Goal: Answer question/provide support: Answer question/provide support

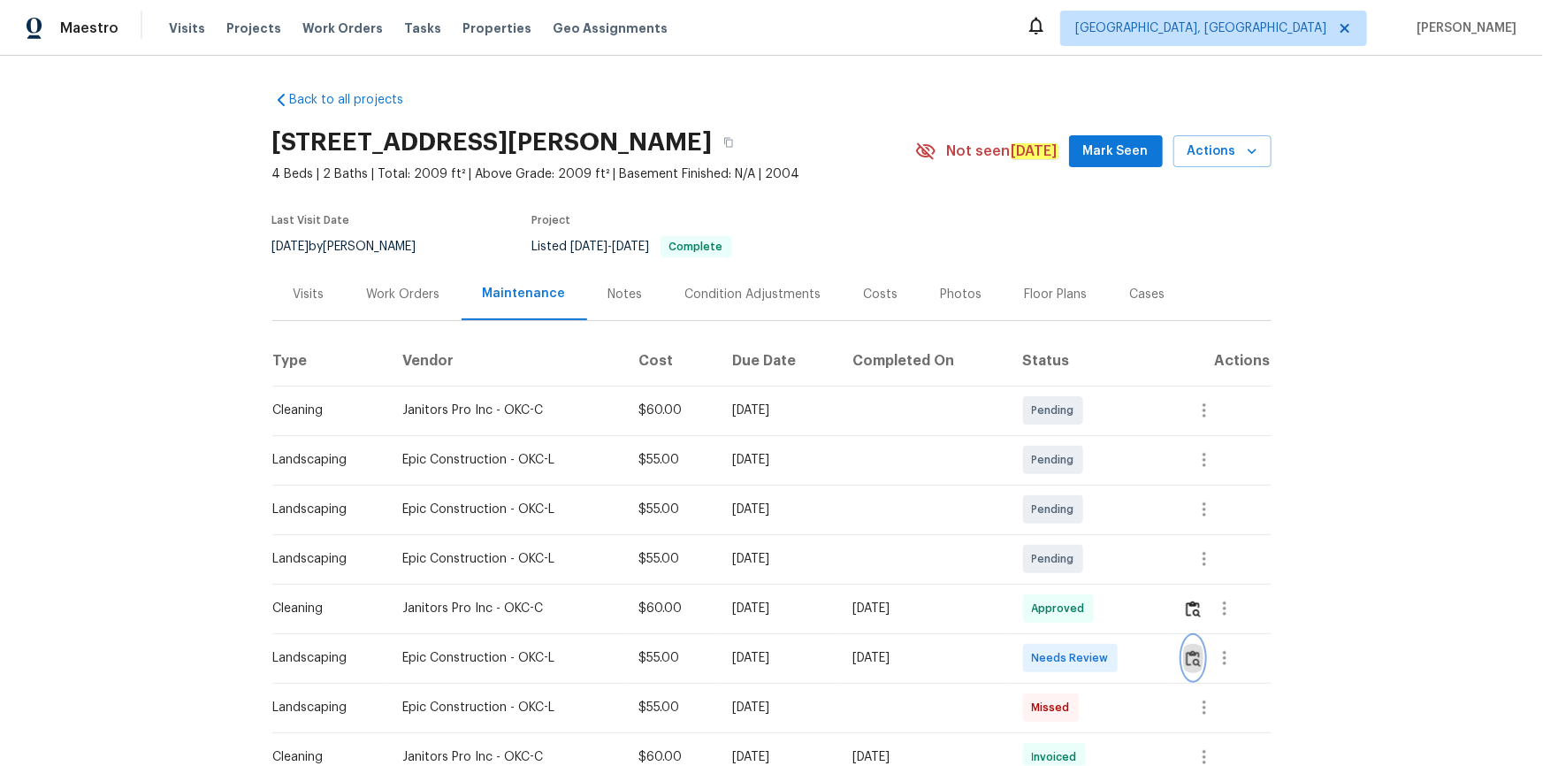
click at [1198, 663] on img "button" at bounding box center [1193, 658] width 15 height 17
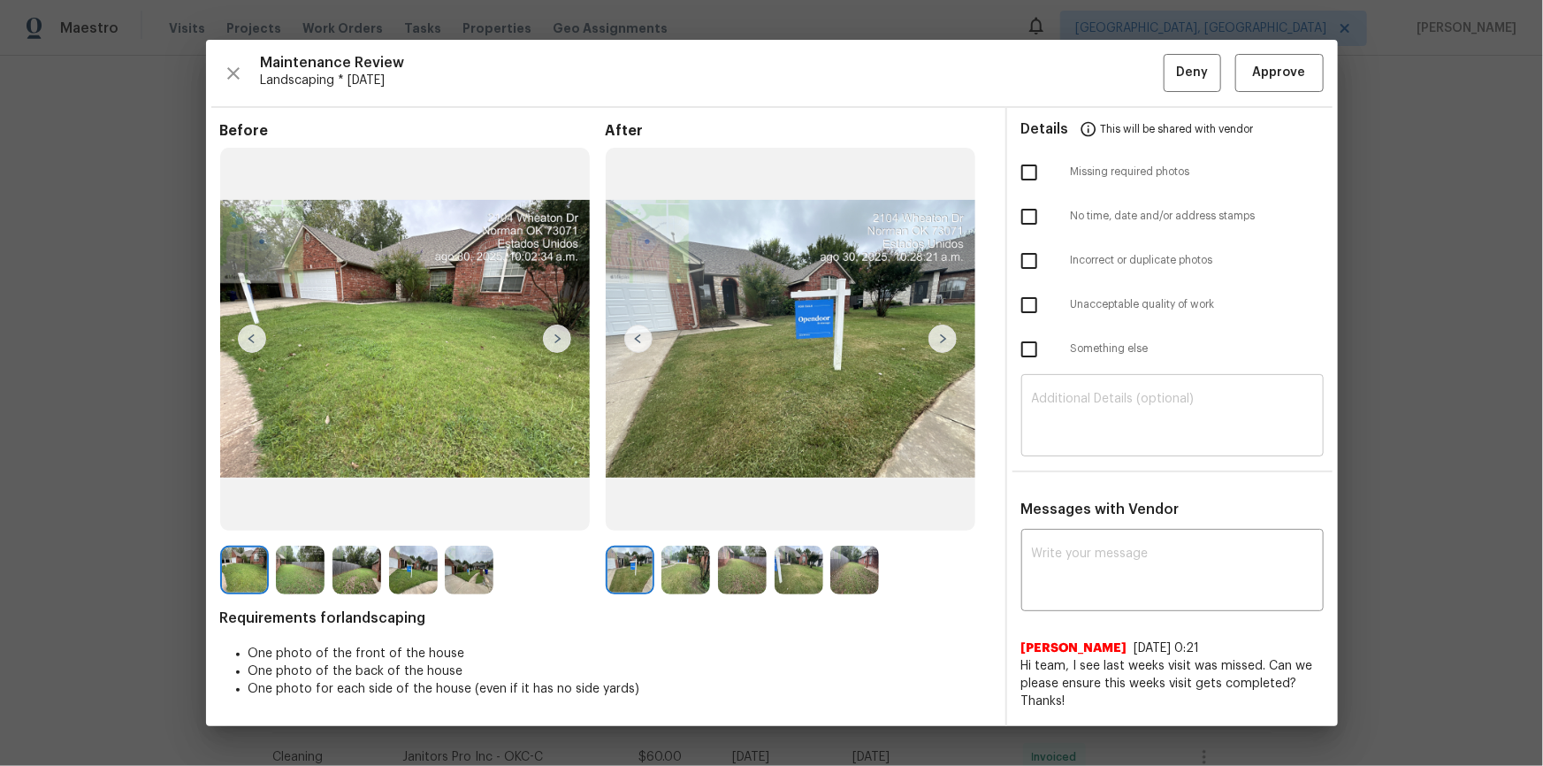
click at [1162, 441] on div "​" at bounding box center [1173, 418] width 302 height 78
paste textarea "Maintenance Audit Team: Hello! Unfortunately, this landscaping visit completed …"
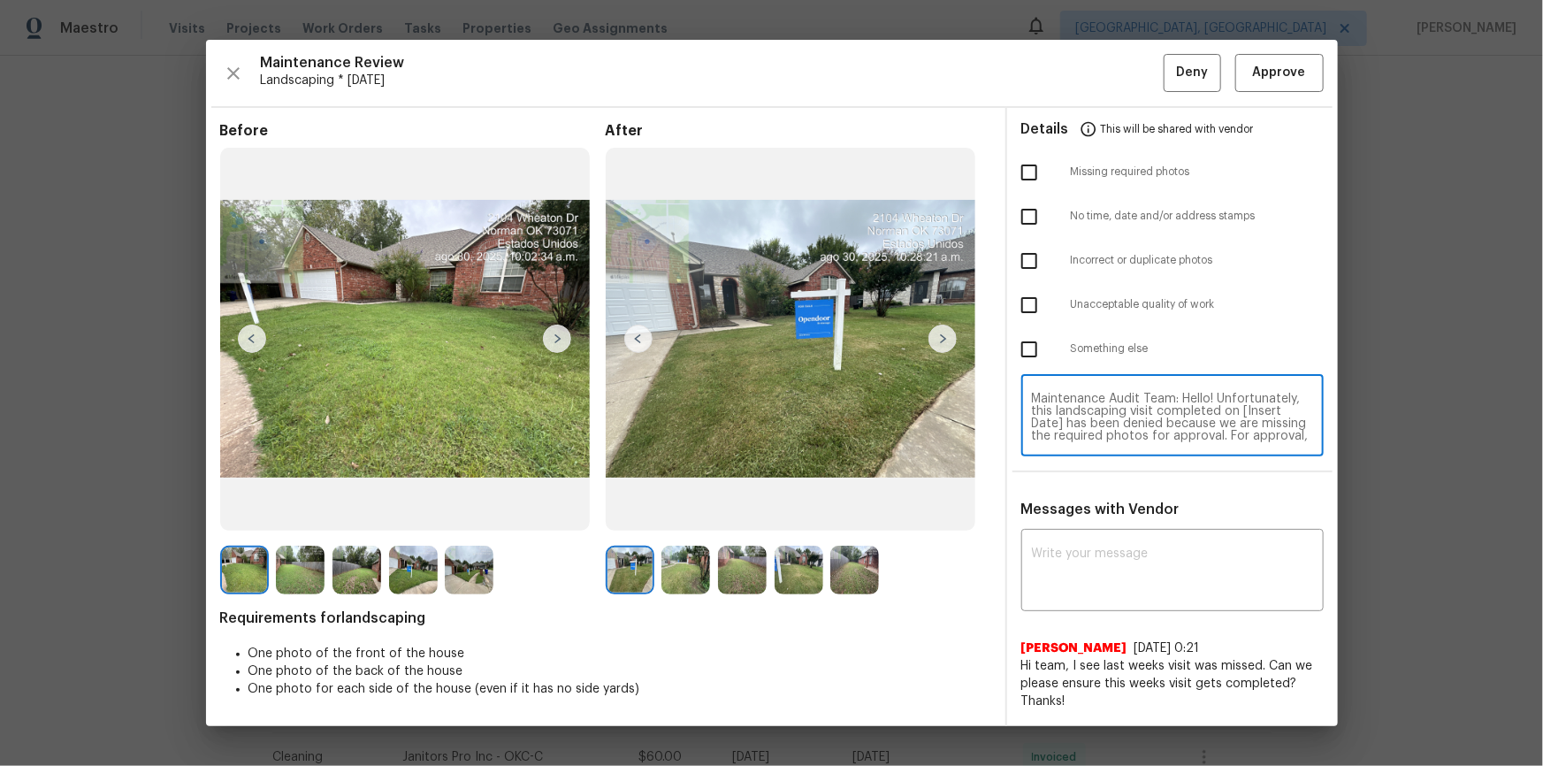
scroll to position [160, 0]
type textarea "Maintenance Audit Team: Hello! Unfortunately, this landscaping visit completed …"
click at [1127, 544] on div "x ​" at bounding box center [1173, 572] width 302 height 78
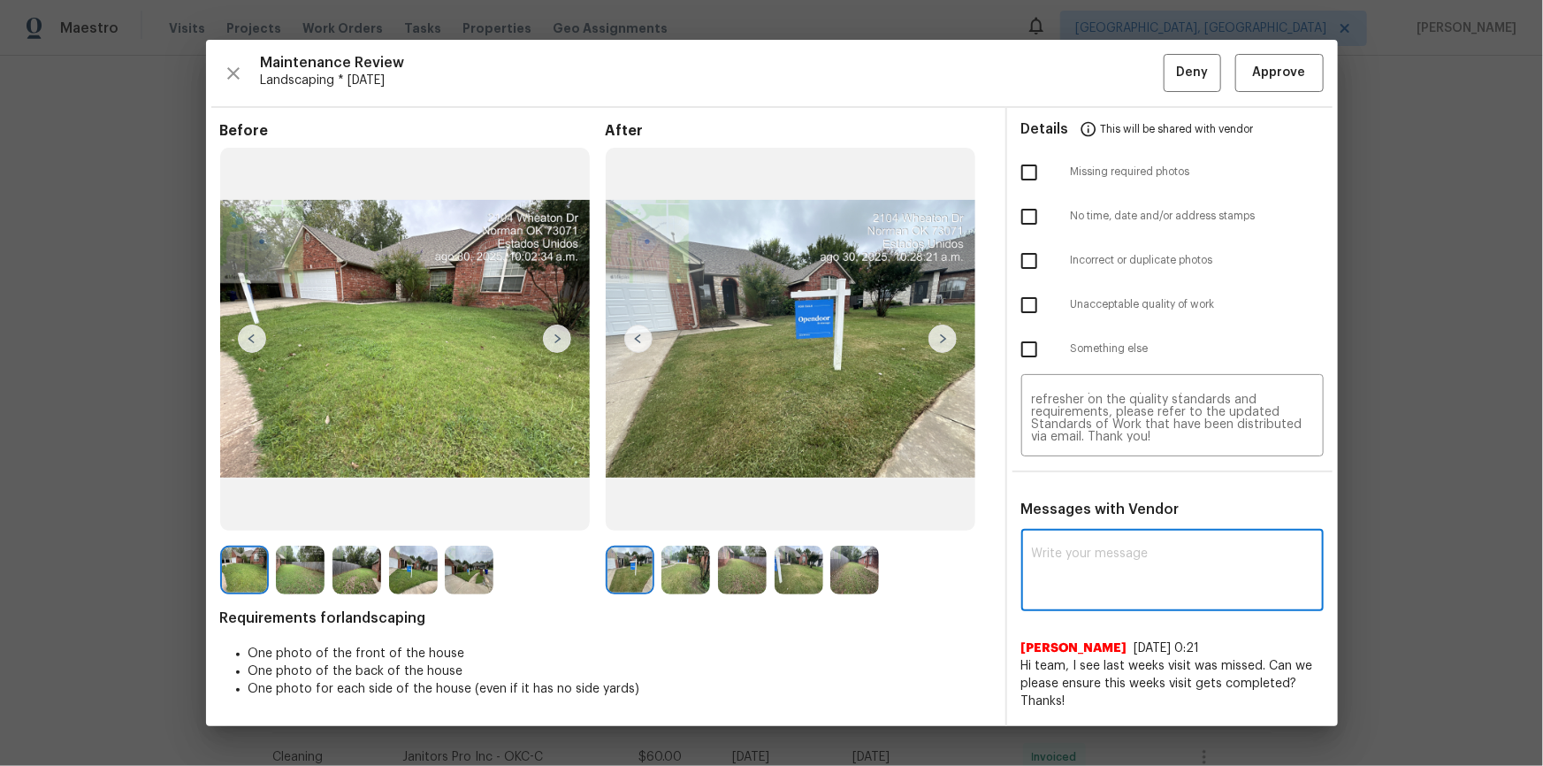
paste textarea "Maintenance Audit Team: Hello! Unfortunately, this landscaping visit completed …"
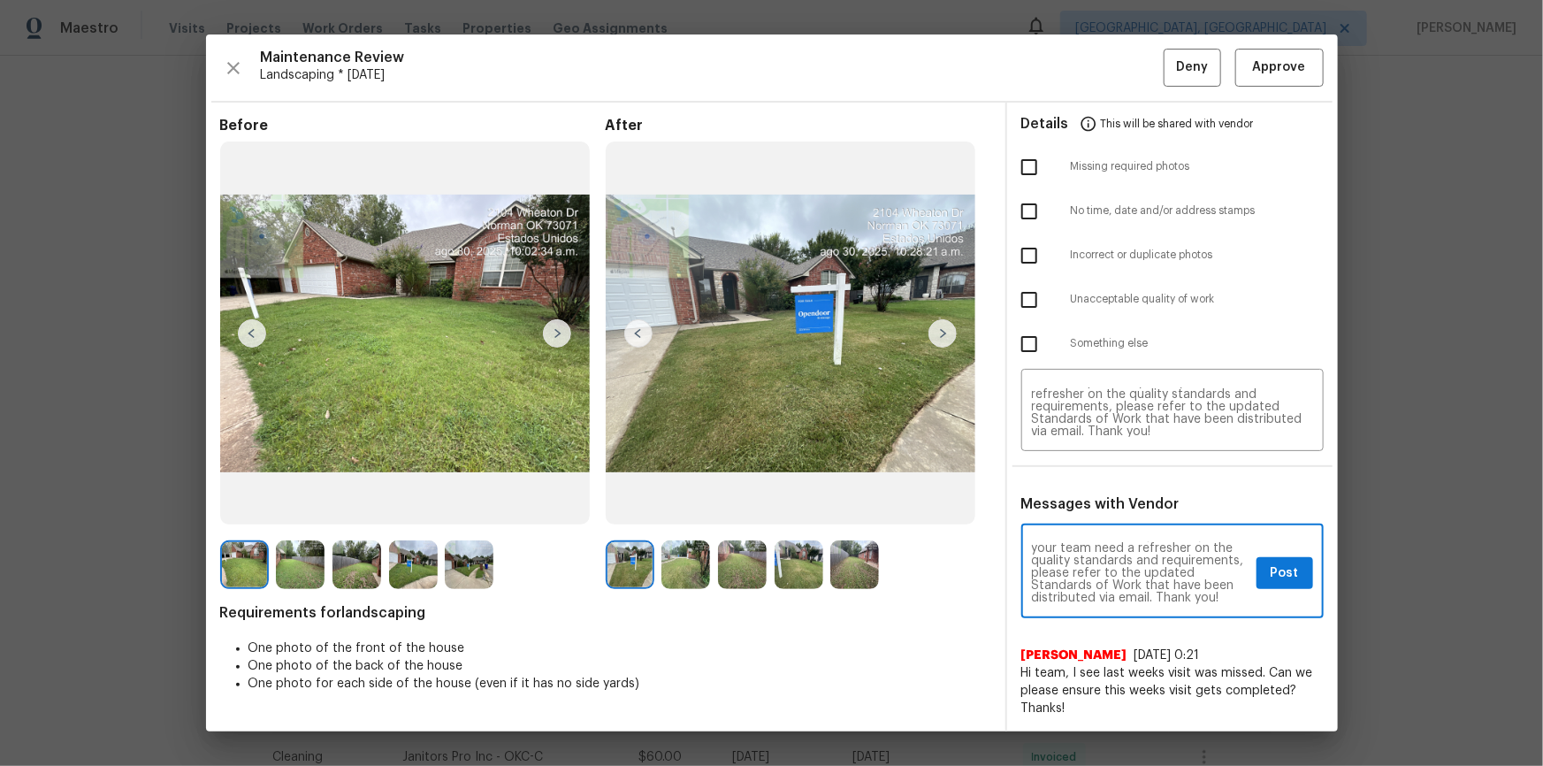
scroll to position [0, 0]
type textarea "Maintenance Audit Team: Hello! Unfortunately, this landscaping visit completed …"
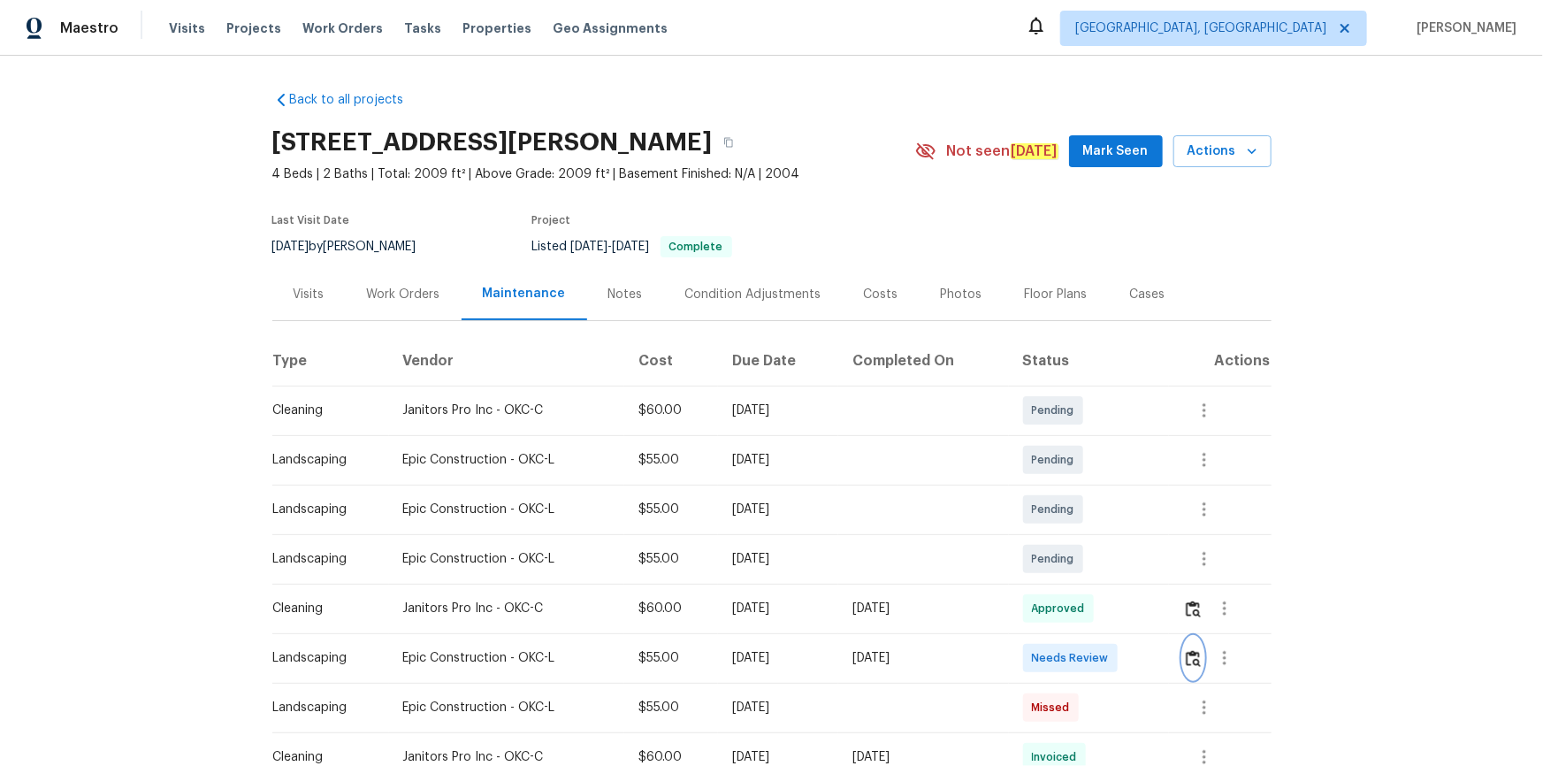
click at [1198, 673] on button "button" at bounding box center [1193, 658] width 20 height 42
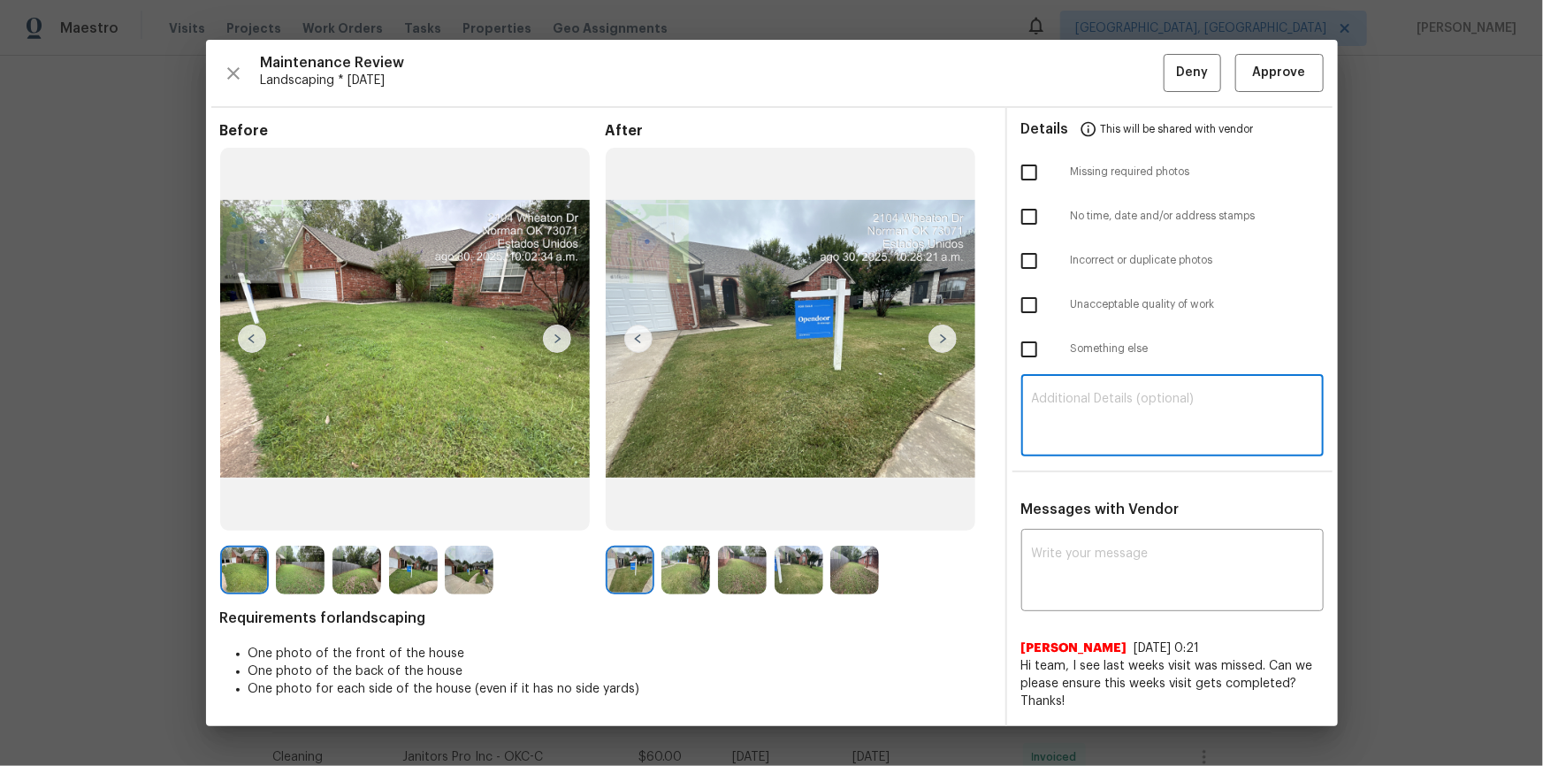
click at [1098, 406] on textarea at bounding box center [1172, 418] width 281 height 50
paste textarea "Maintenance Audit Team: Hello! Unfortunately, this landscaping visit completed …"
type textarea "Maintenance Audit Team: Hello! Unfortunately, this landscaping visit completed …"
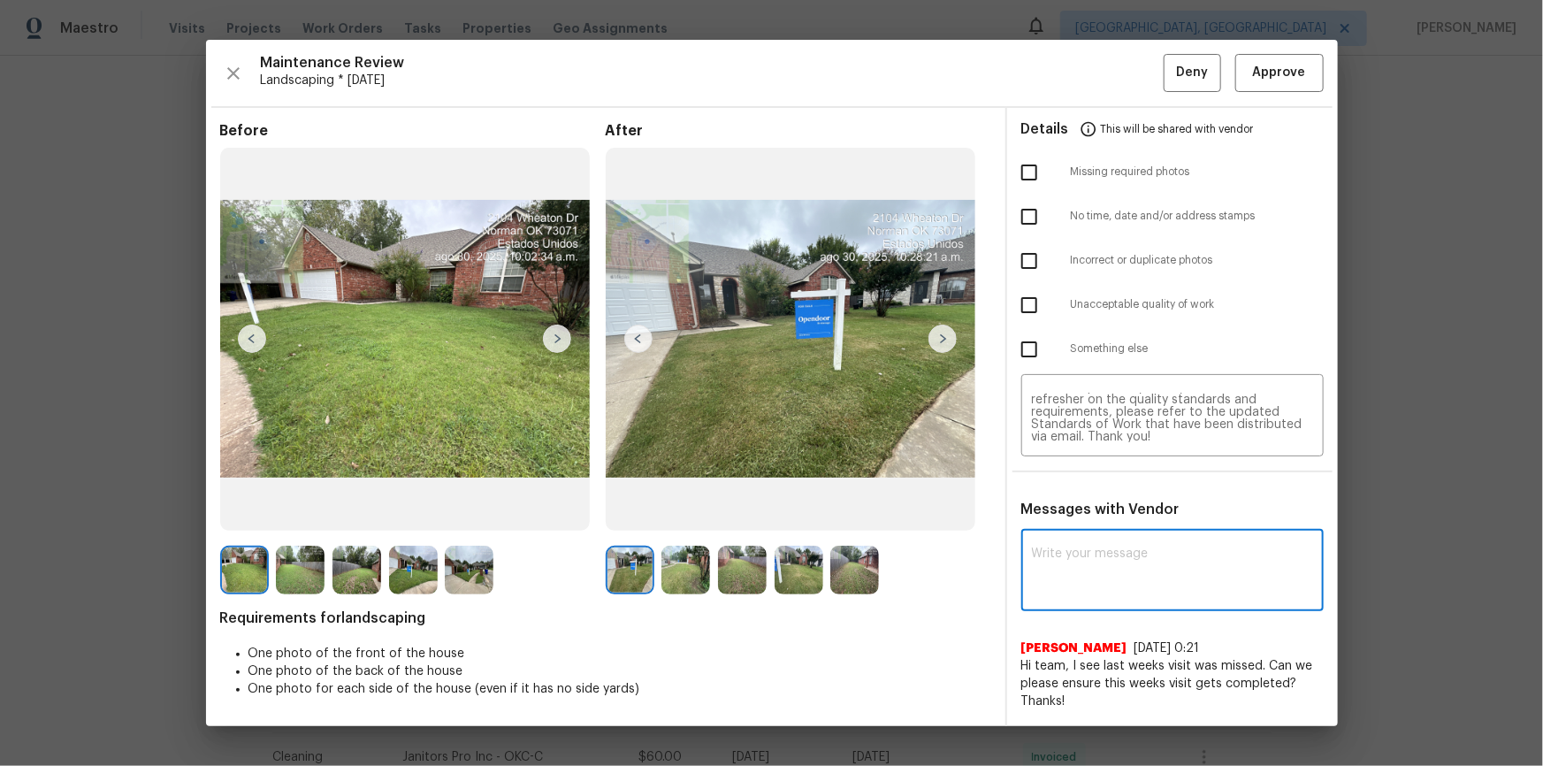
click at [1076, 565] on textarea at bounding box center [1172, 572] width 281 height 50
paste textarea "Maintenance Audit Team: Hello! Unfortunately, this landscaping visit completed …"
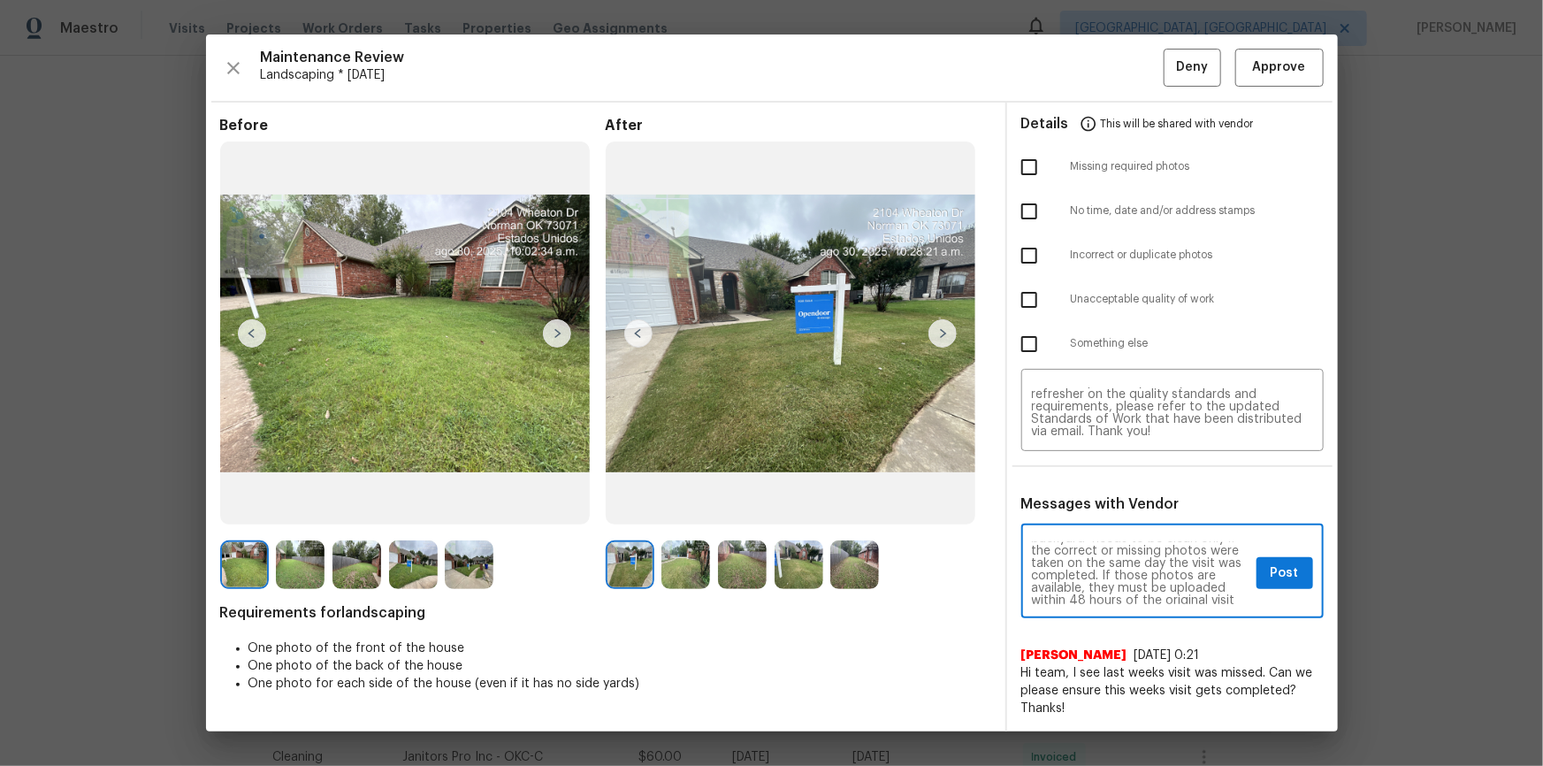
scroll to position [64, 0]
type textarea "Maintenance Audit Team: Hello! Unfortunately, this landscaping visit completed …"
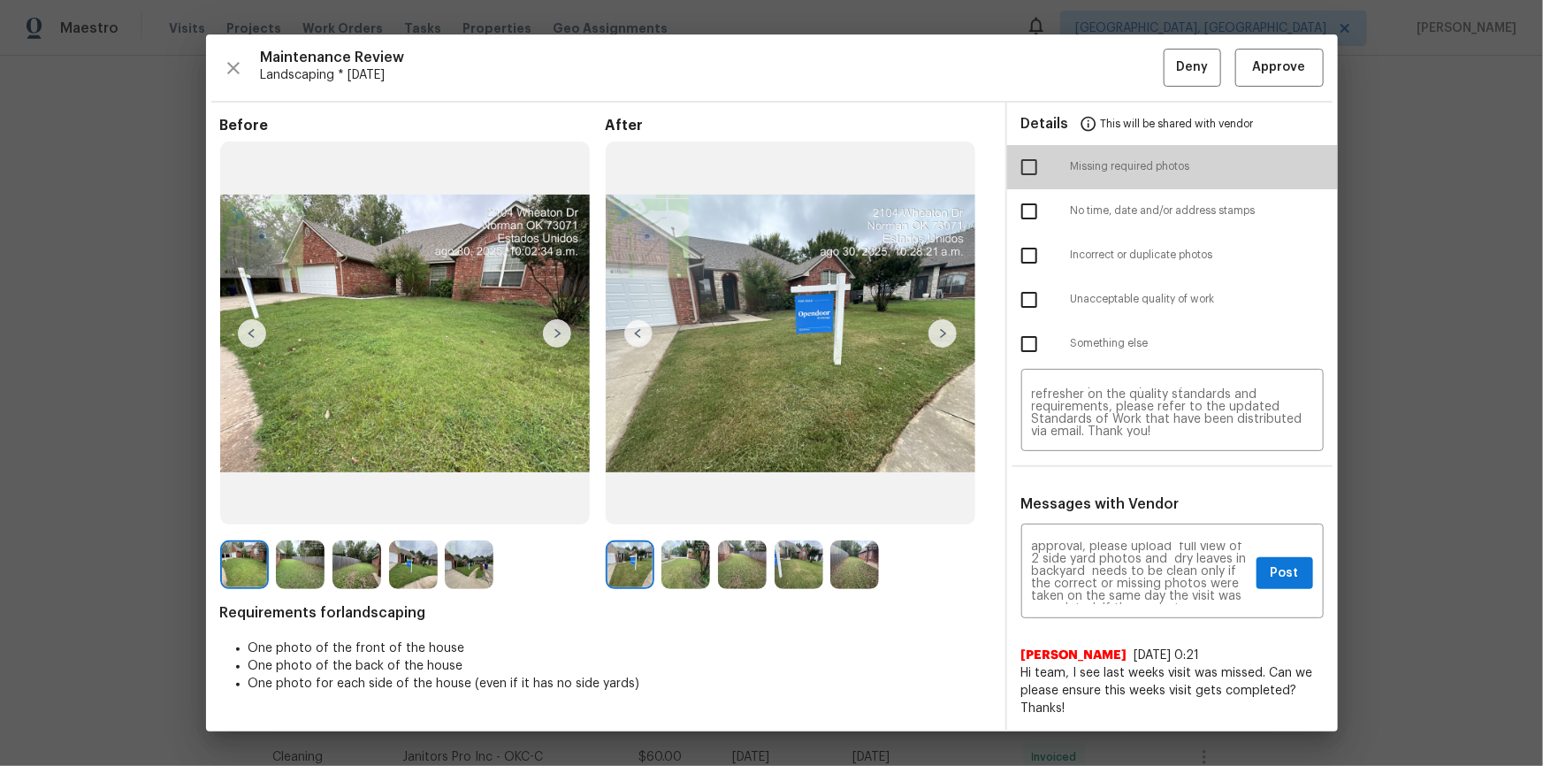
click at [1027, 165] on input "checkbox" at bounding box center [1029, 167] width 37 height 37
checkbox input "true"
click at [1027, 283] on input "checkbox" at bounding box center [1029, 299] width 37 height 37
checkbox input "true"
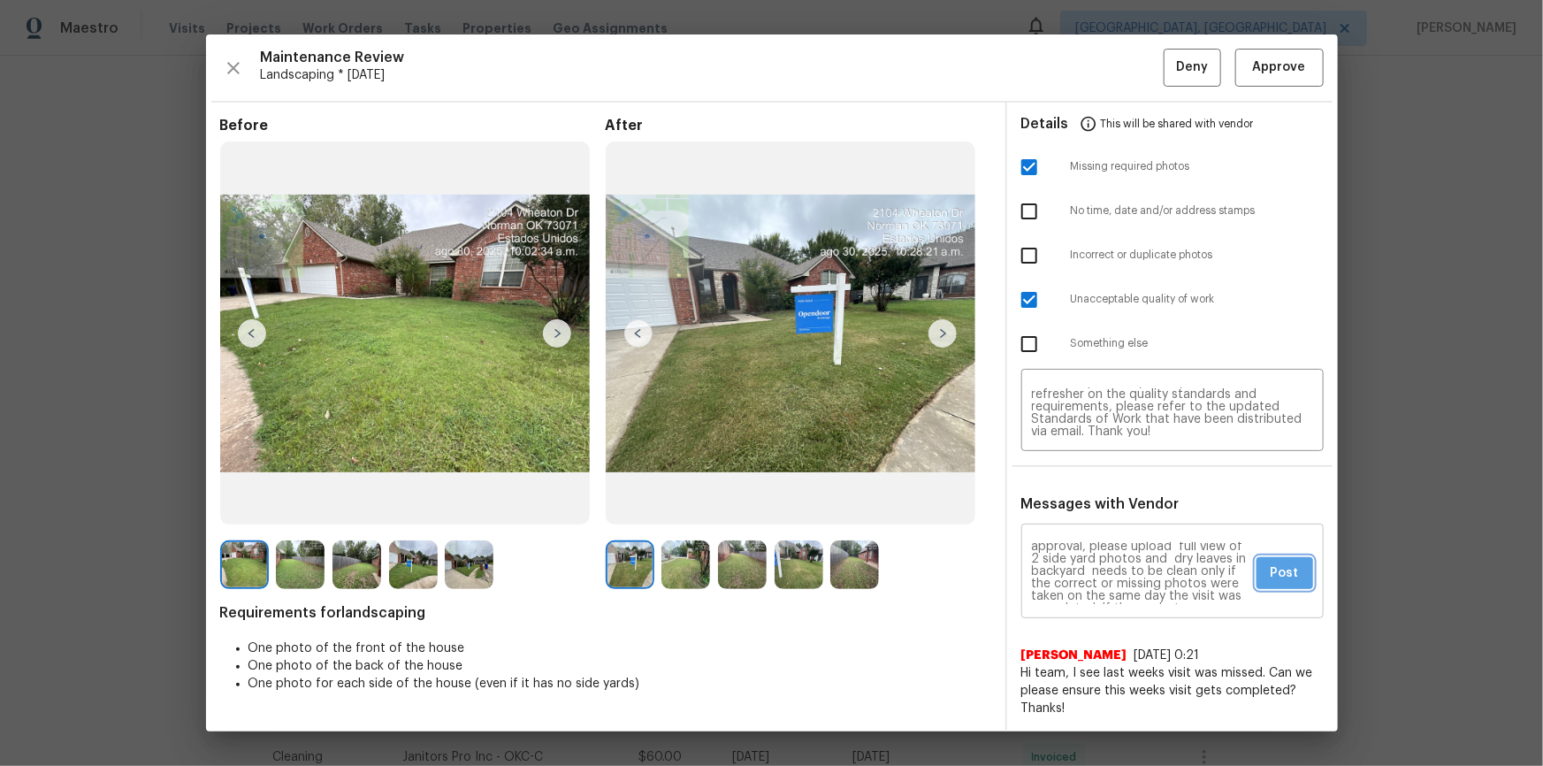
click at [1275, 578] on span "Post" at bounding box center [1285, 574] width 28 height 22
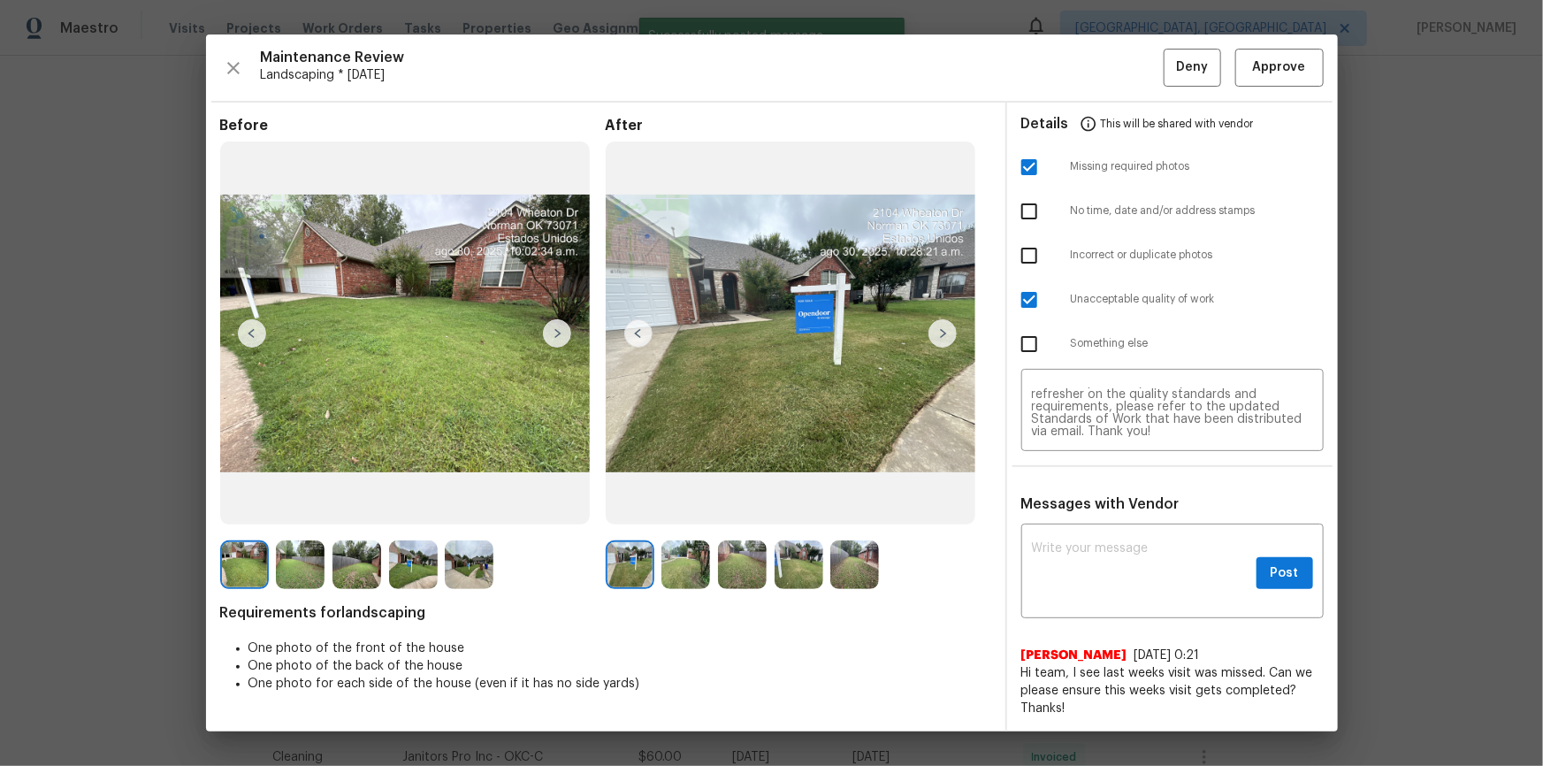
scroll to position [0, 0]
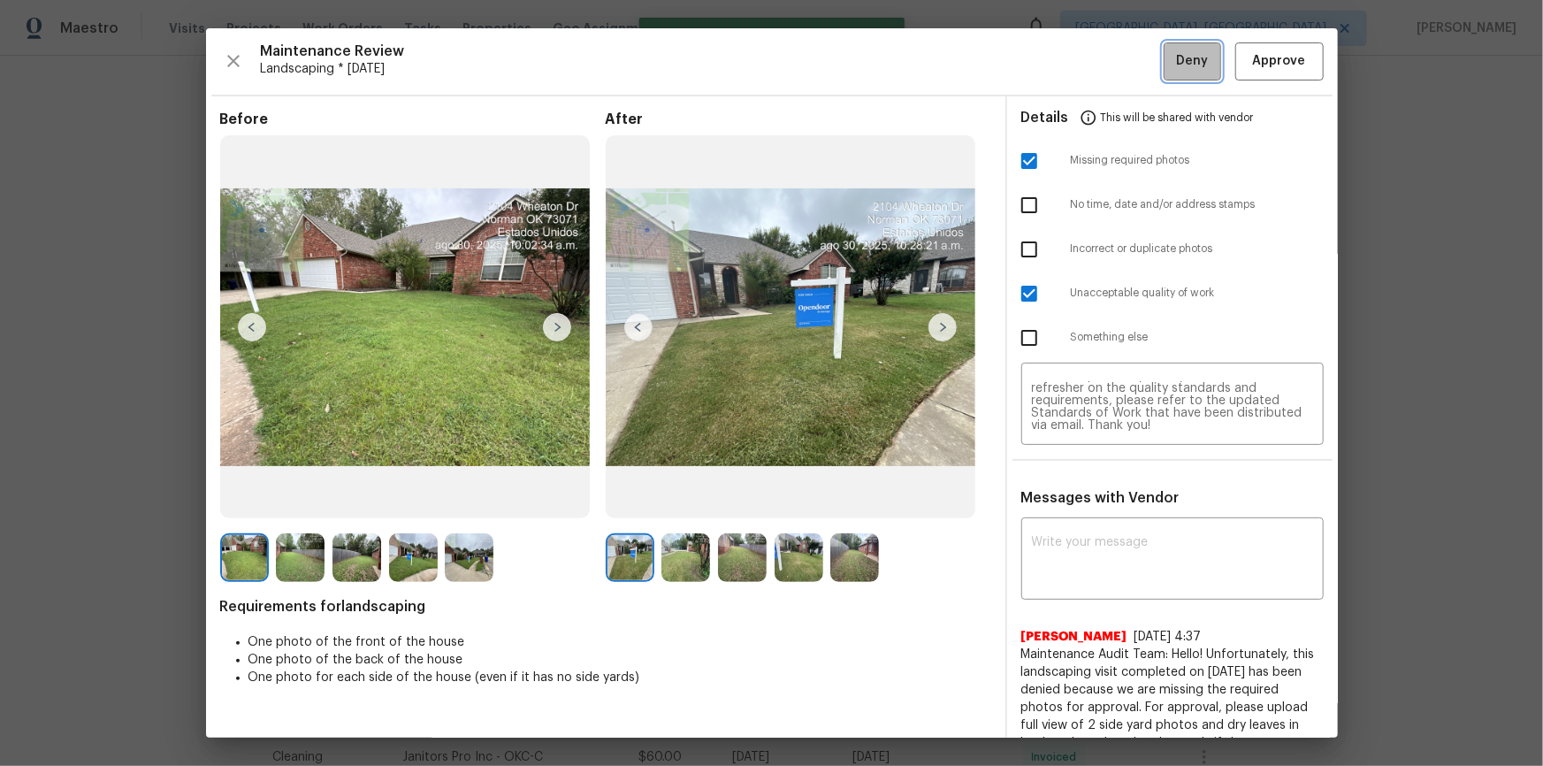
click at [1191, 64] on span "Deny" at bounding box center [1192, 61] width 32 height 22
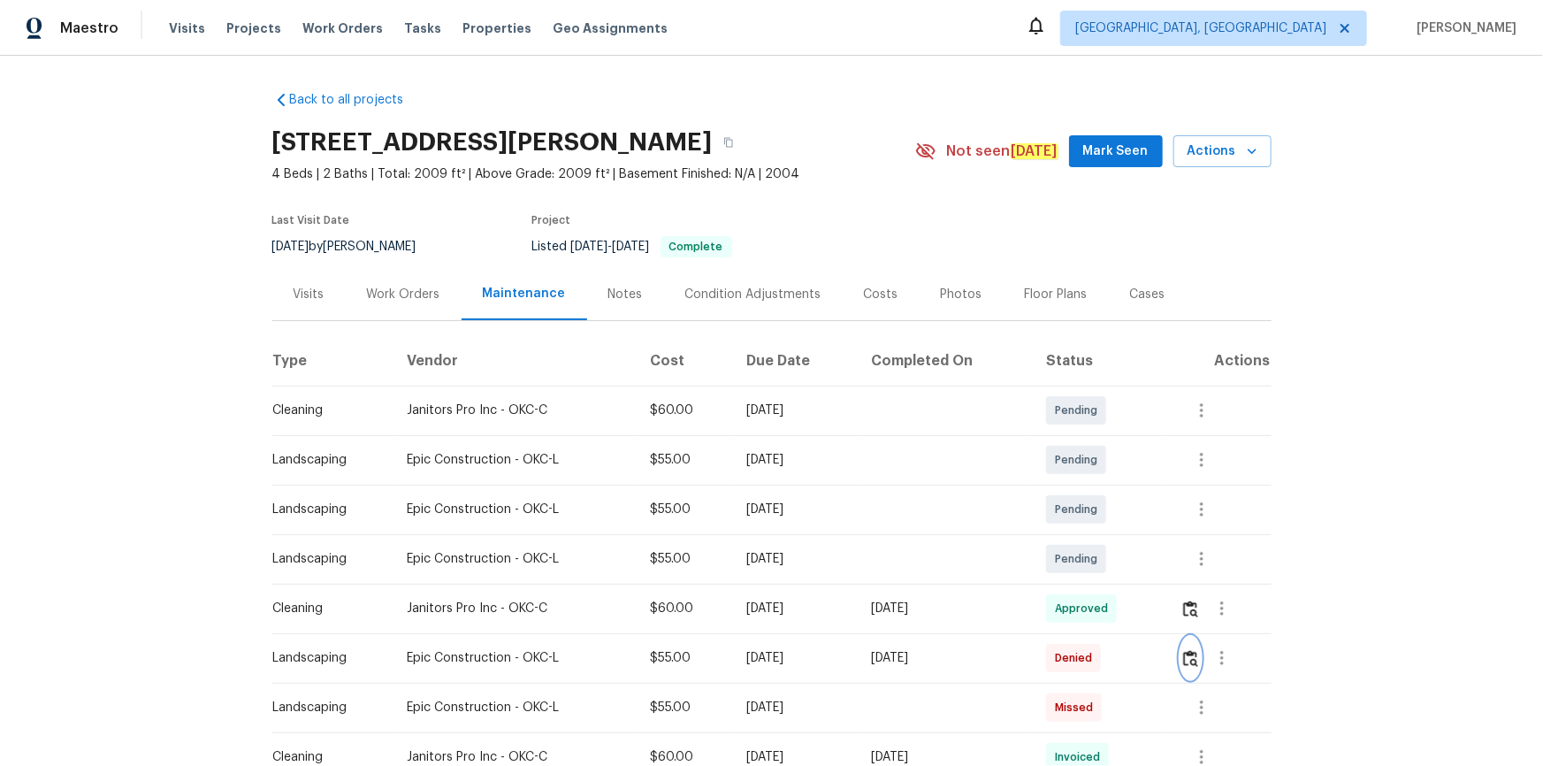
click at [1194, 657] on button "button" at bounding box center [1191, 658] width 20 height 42
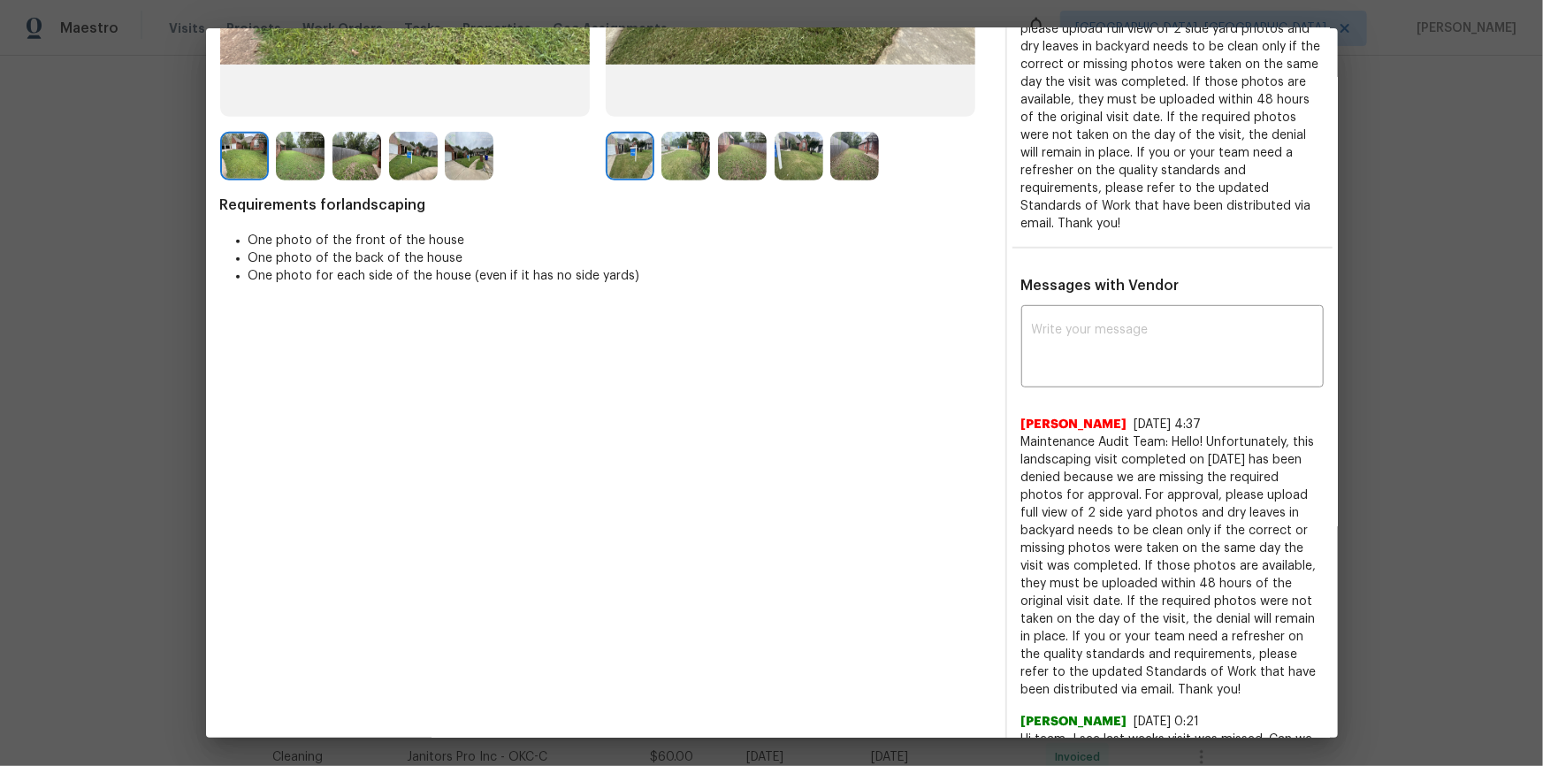
scroll to position [379, 0]
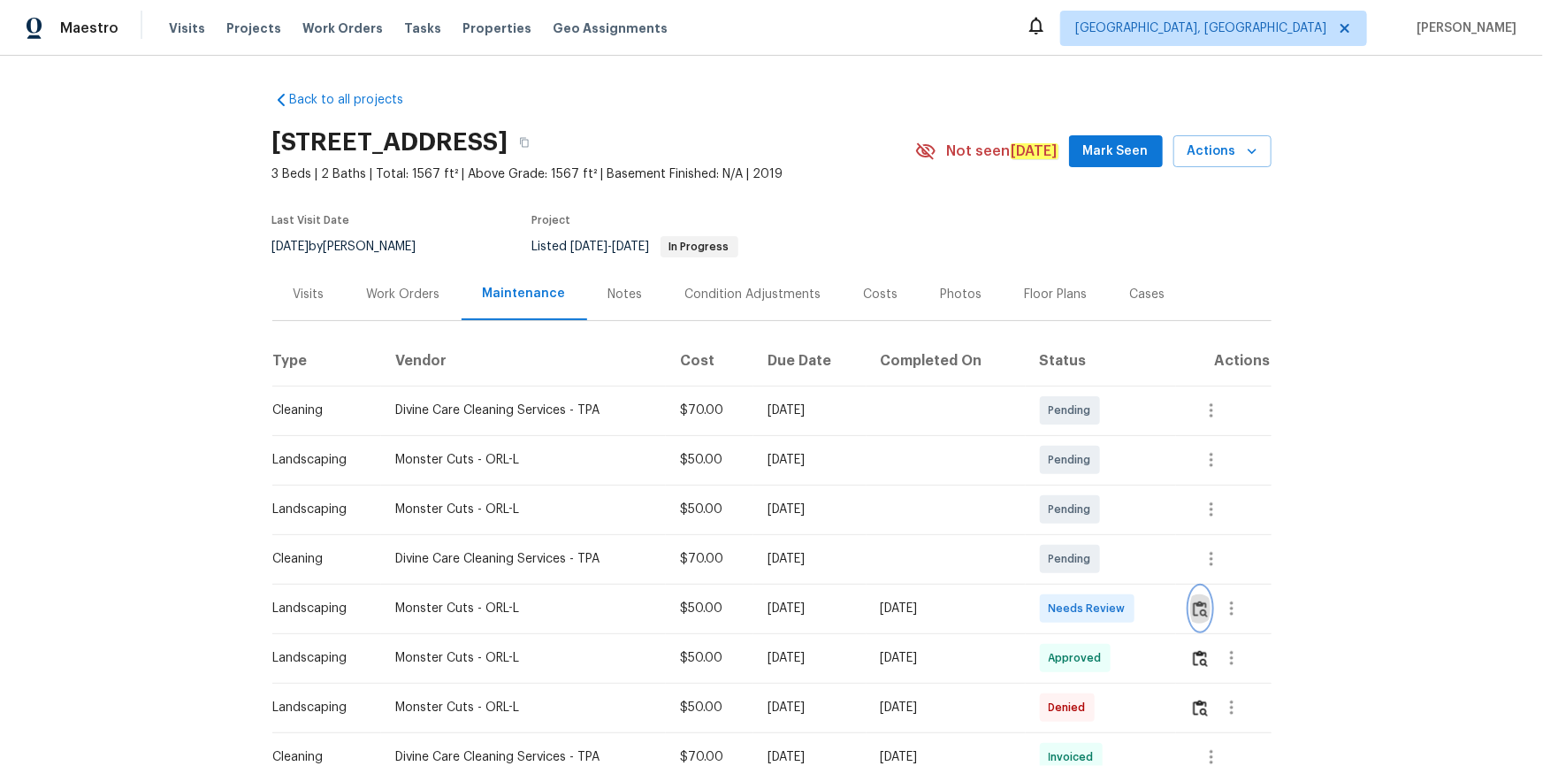
click at [1098, 515] on img "button" at bounding box center [1200, 609] width 15 height 17
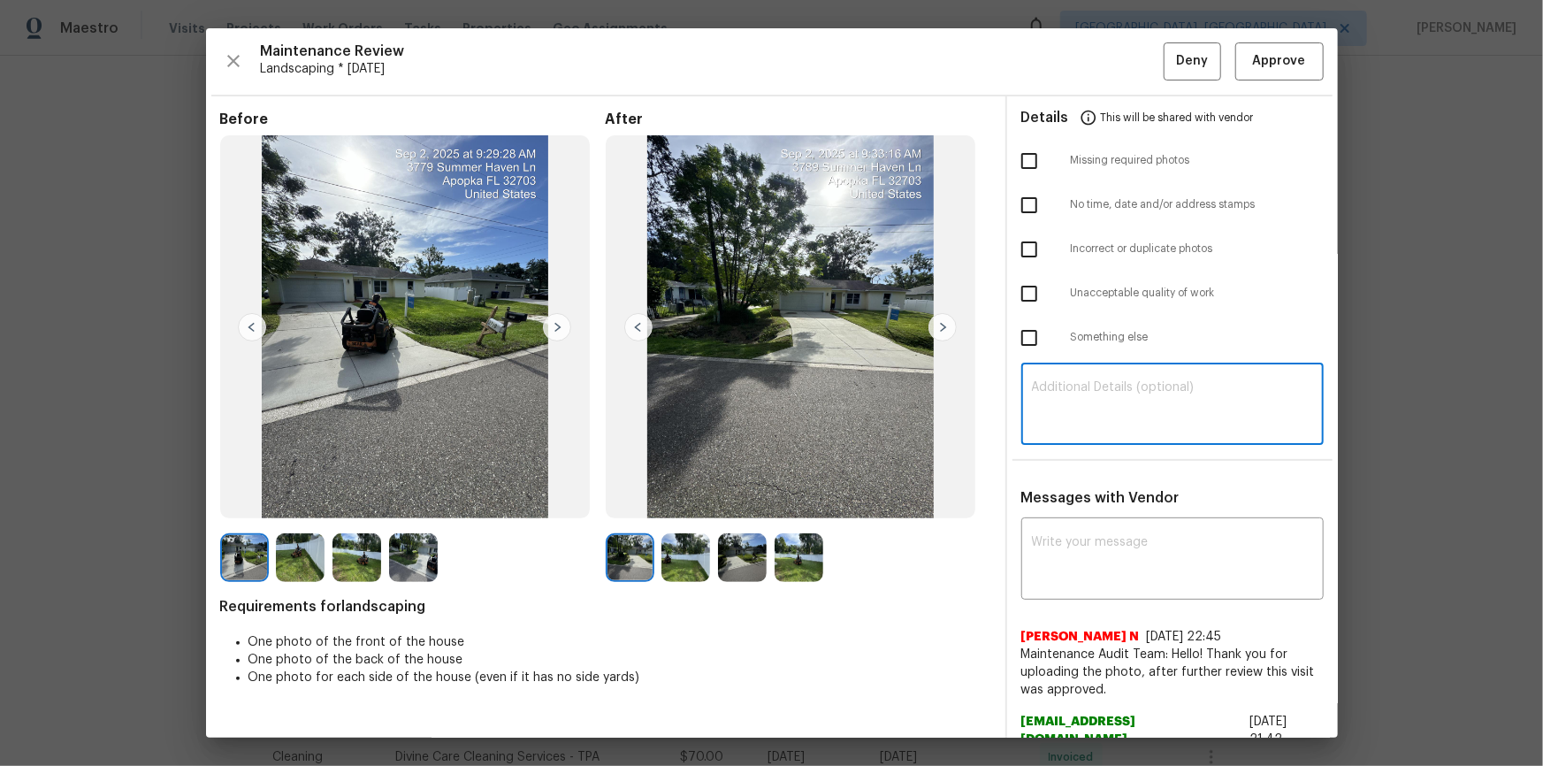
click at [1098, 419] on textarea at bounding box center [1172, 406] width 281 height 50
paste textarea "Maintenance Audit Team: Hello! Unfortunately, this landscaping visit completed …"
type textarea "Maintenance Audit Team: Hello! Unfortunately, this landscaping visit completed …"
paste textarea "Maintenance Audit Team: Hello! Unfortunately, this landscaping visit completed …"
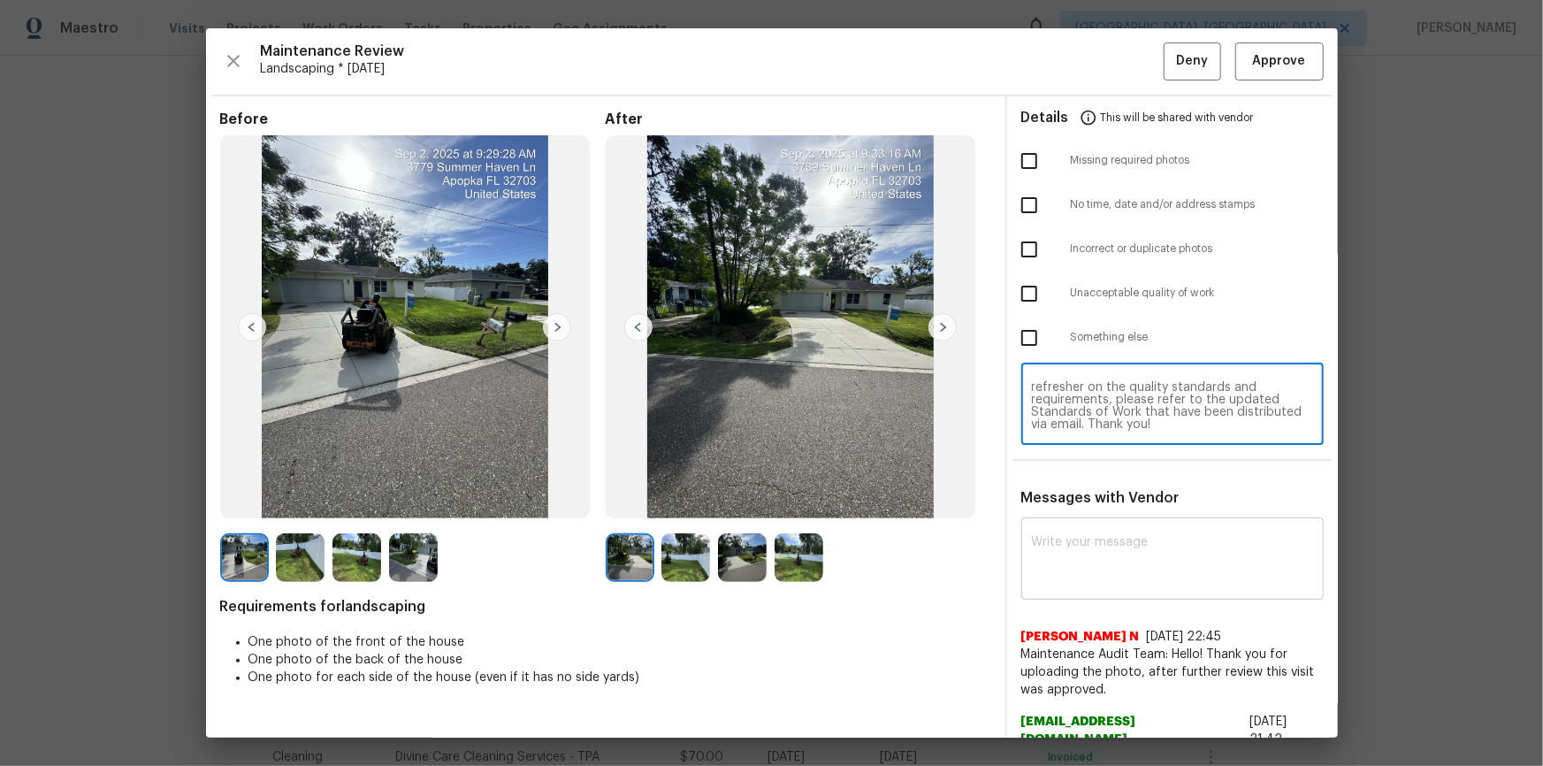
click at [1089, 515] on textarea at bounding box center [1172, 561] width 281 height 50
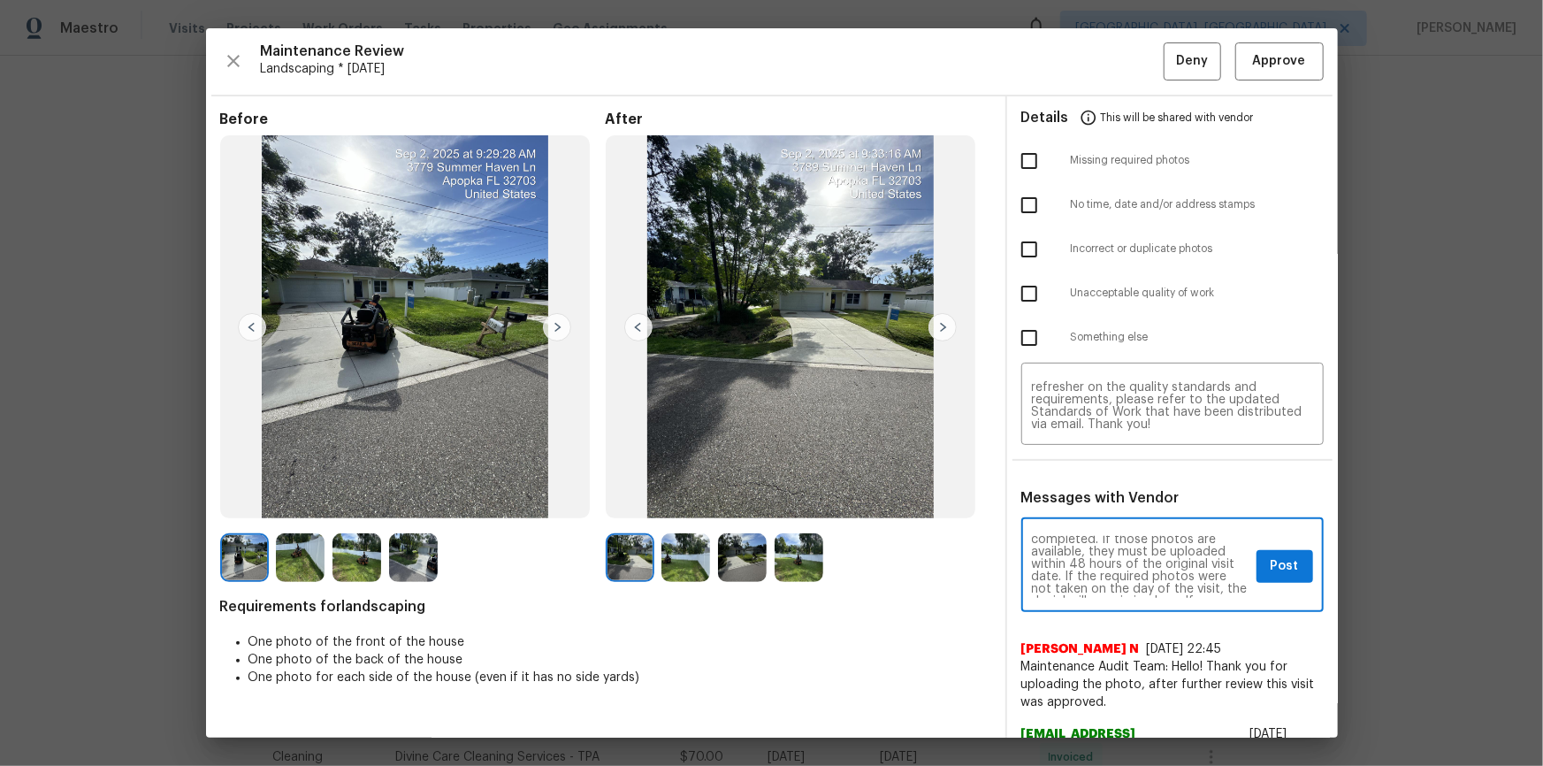
scroll to position [0, 0]
type textarea "Maintenance Audit Team: Hello! Unfortunately, this landscaping visit completed …"
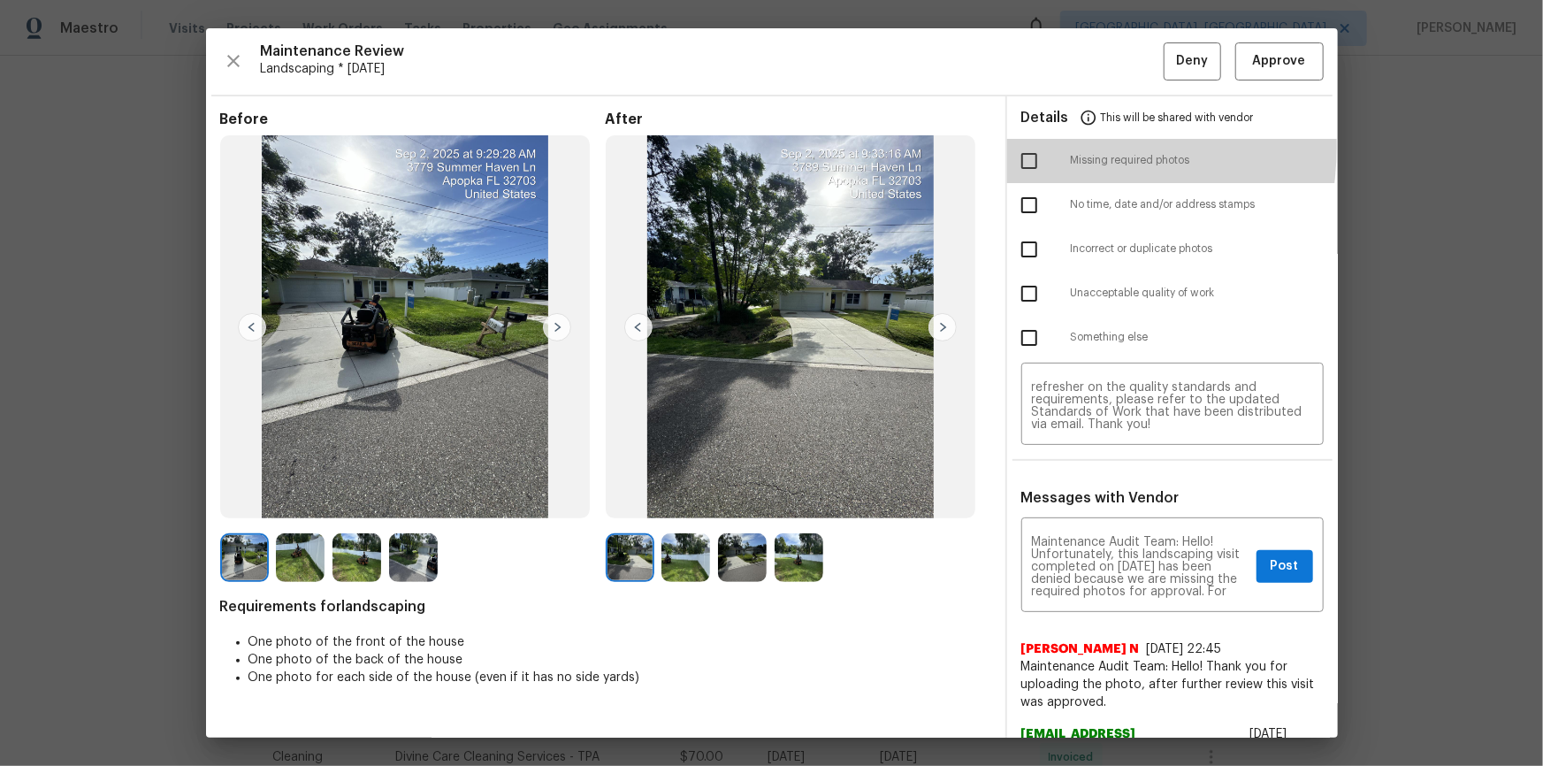
click at [1021, 146] on input "checkbox" at bounding box center [1029, 160] width 37 height 37
checkbox input "true"
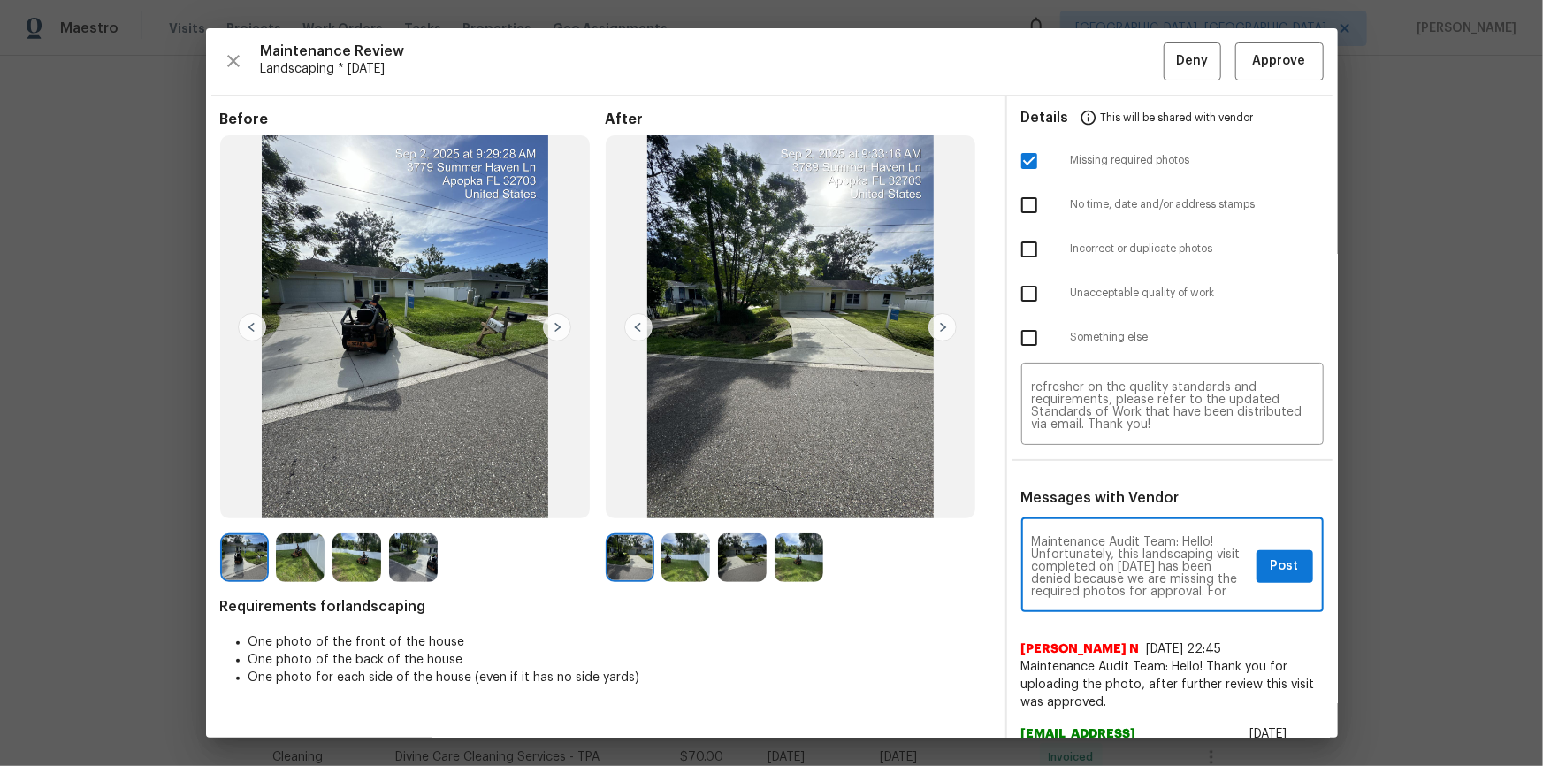
scroll to position [32, 0]
click at [1098, 515] on span "Post" at bounding box center [1285, 566] width 28 height 22
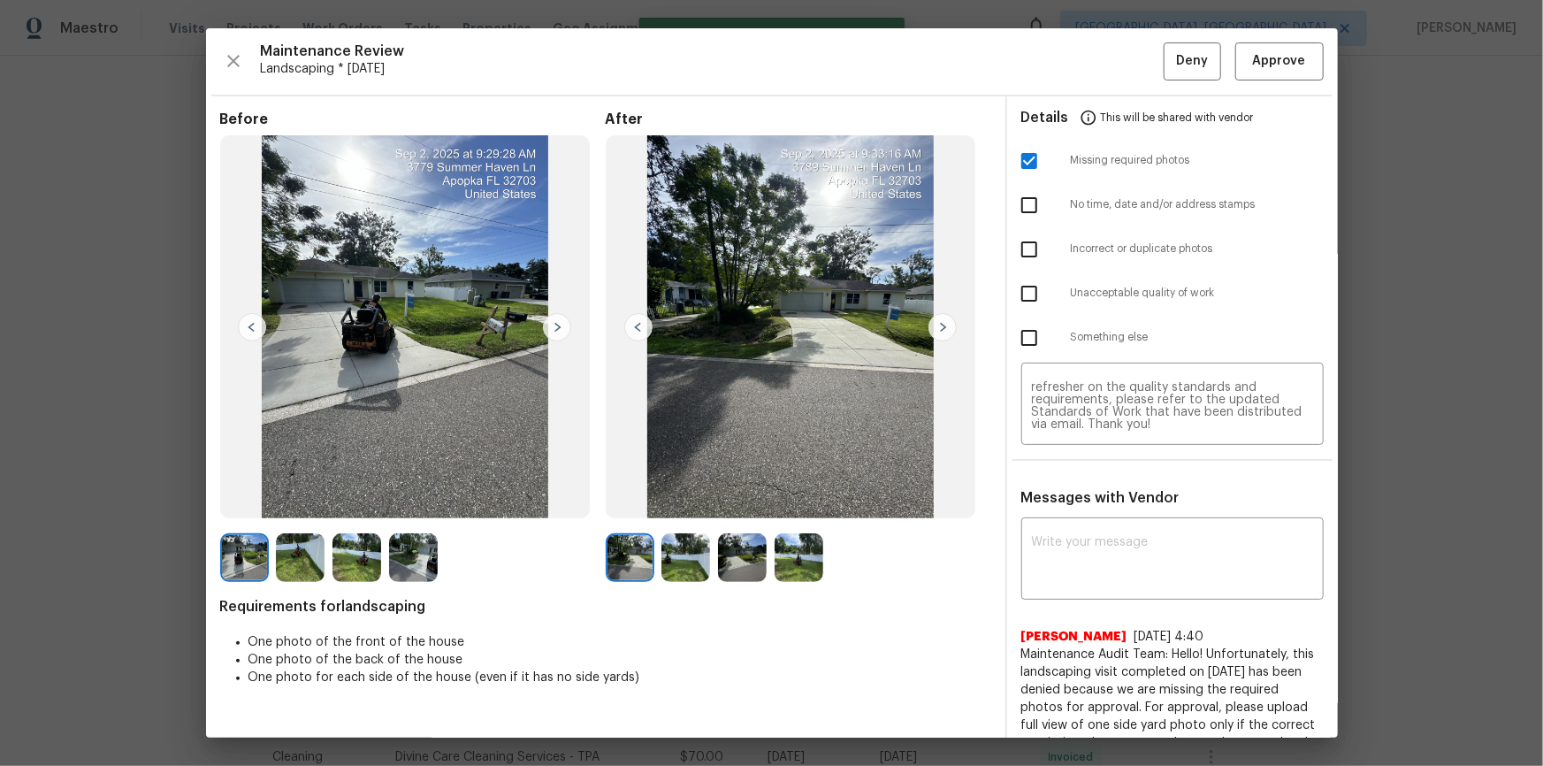
scroll to position [0, 0]
click at [1098, 57] on button "Deny" at bounding box center [1192, 61] width 57 height 38
